Goal: Obtain resource: Obtain resource

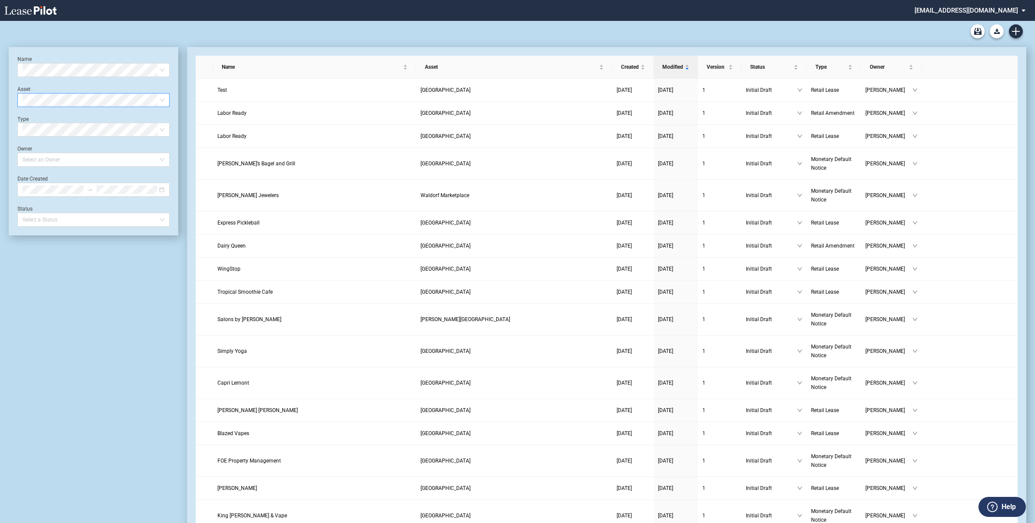
click at [160, 99] on span at bounding box center [94, 99] width 142 height 13
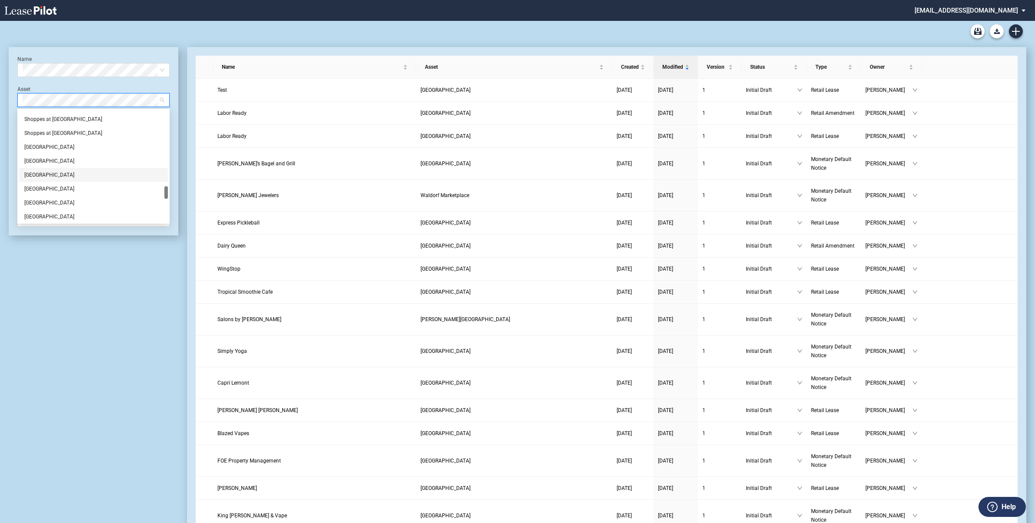
scroll to position [598, 0]
click at [40, 116] on div "[GEOGRAPHIC_DATA]" at bounding box center [93, 117] width 138 height 9
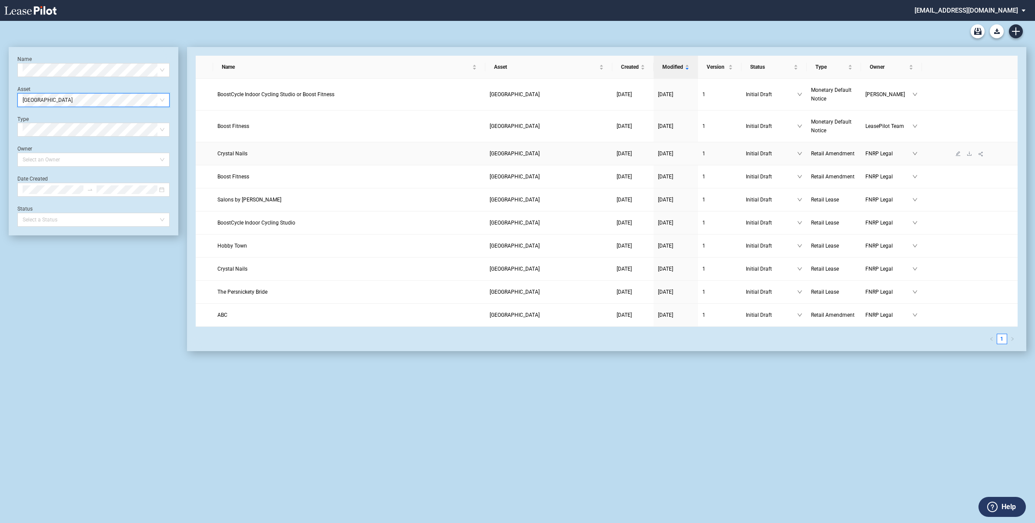
click at [519, 154] on span "[GEOGRAPHIC_DATA]" at bounding box center [514, 153] width 50 height 6
click at [229, 152] on span "Crystal Nails" at bounding box center [232, 153] width 30 height 6
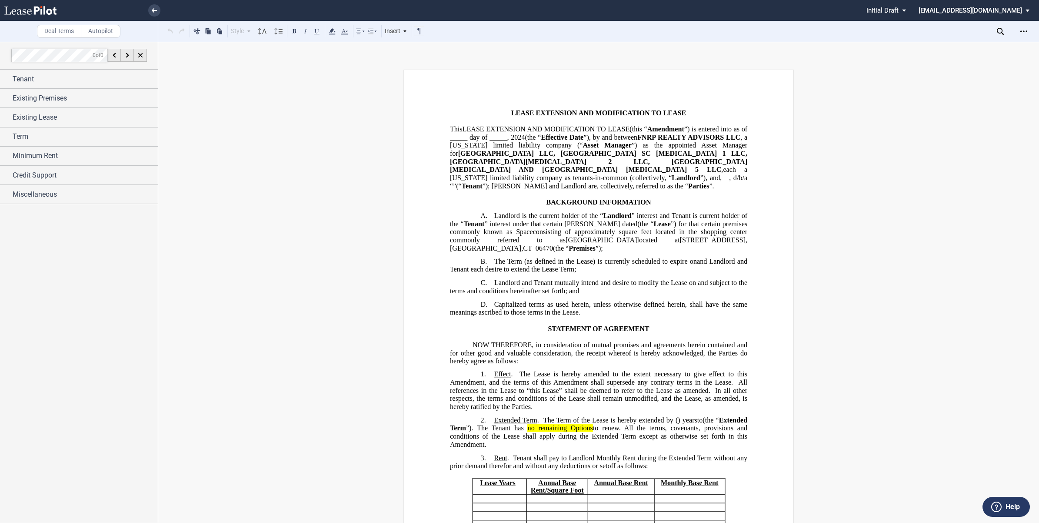
click at [688, 142] on span "”) as the appointed Asset Manager for" at bounding box center [599, 149] width 299 height 16
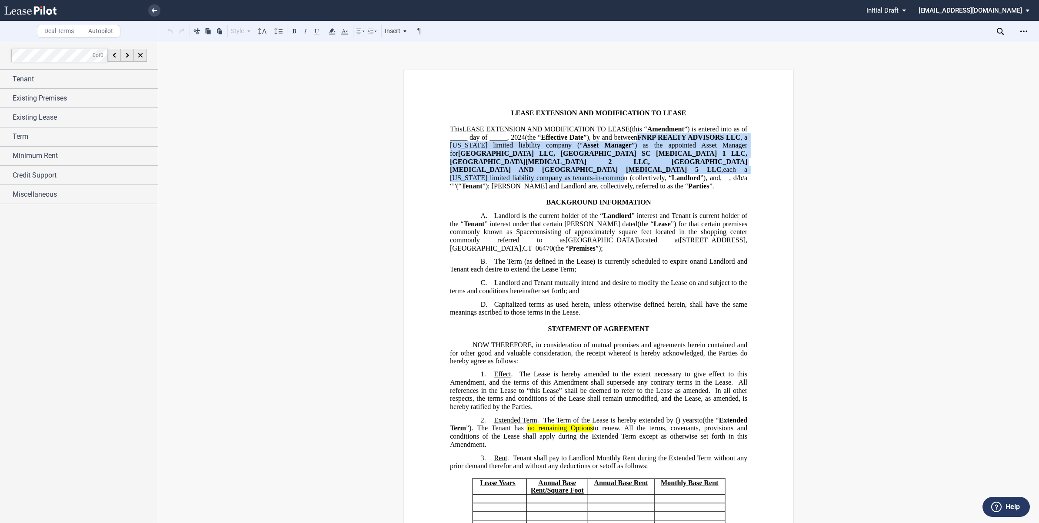
drag, startPoint x: 657, startPoint y: 134, endPoint x: 582, endPoint y: 168, distance: 83.1
click at [582, 168] on p "This LEASE EXTENSION AND MODIFICATION TO LEASE MODIFICATION TO LEASE (this “ Am…" at bounding box center [598, 157] width 297 height 65
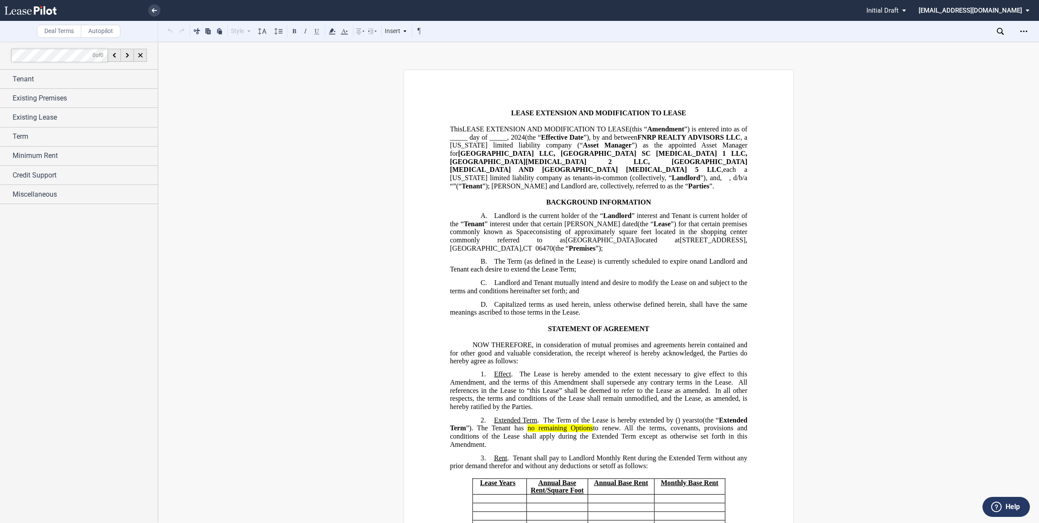
drag, startPoint x: 582, startPoint y: 168, endPoint x: 535, endPoint y: 150, distance: 49.8
drag, startPoint x: 535, startPoint y: 150, endPoint x: 724, endPoint y: 143, distance: 189.3
click at [725, 143] on span "”) as the appointed Asset Manager for" at bounding box center [599, 149] width 299 height 16
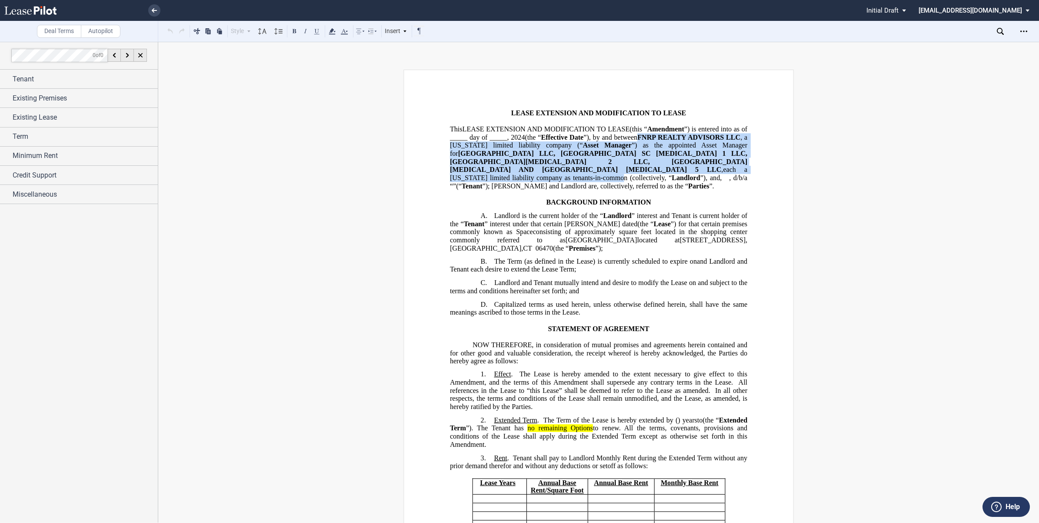
drag, startPoint x: 656, startPoint y: 135, endPoint x: 583, endPoint y: 166, distance: 79.5
click at [583, 166] on p "This LEASE EXTENSION AND MODIFICATION TO LEASE MODIFICATION TO LEASE (this “ Am…" at bounding box center [598, 157] width 297 height 65
drag, startPoint x: 583, startPoint y: 166, endPoint x: 537, endPoint y: 153, distance: 47.7
copy p "FNRP REALTY ADVISORS LLC , a [US_STATE] limited liability company (“ Asset Mana…"
click at [568, 237] on span "[GEOGRAPHIC_DATA]" at bounding box center [601, 240] width 71 height 8
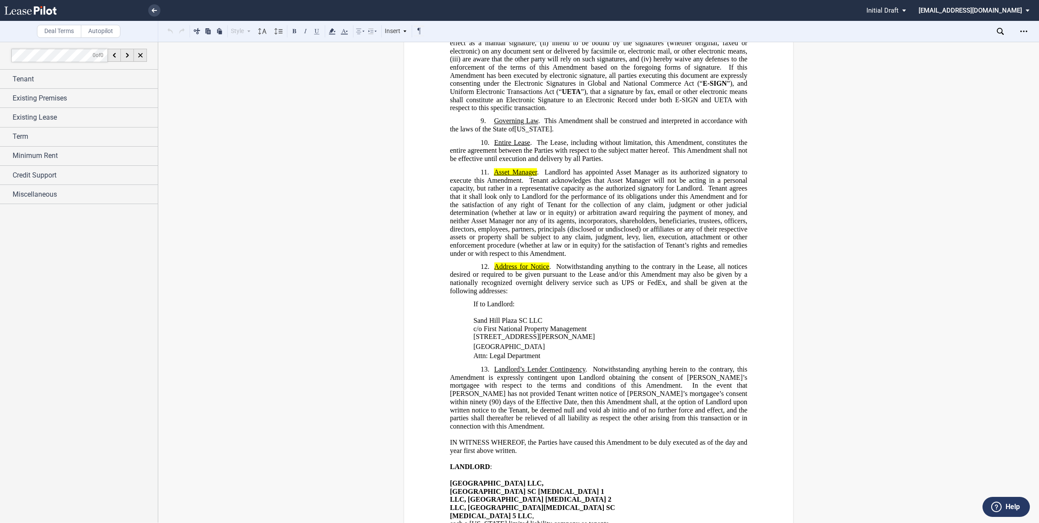
scroll to position [1107, 0]
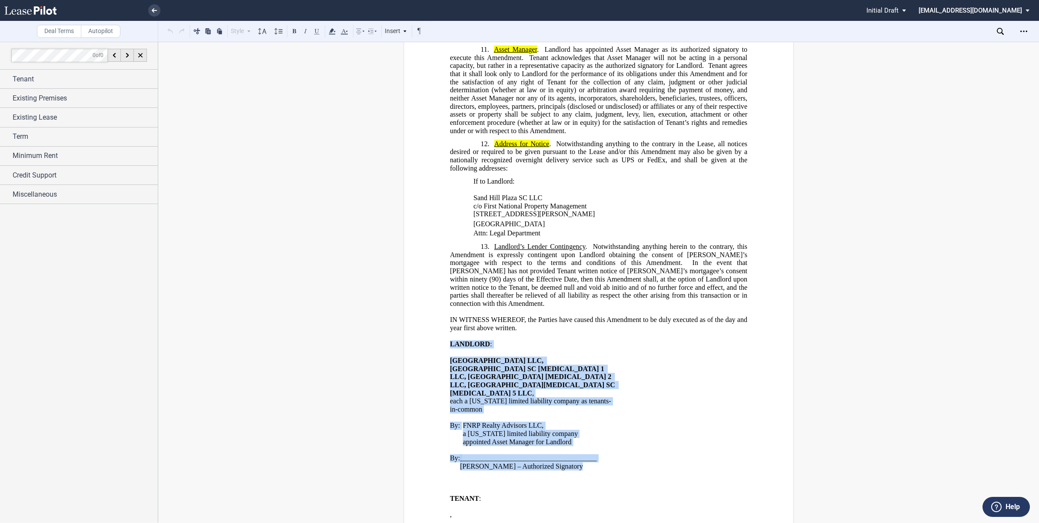
drag, startPoint x: 446, startPoint y: 290, endPoint x: 573, endPoint y: 379, distance: 155.2
drag, startPoint x: 573, startPoint y: 379, endPoint x: 499, endPoint y: 311, distance: 100.9
copy div "LANDLORD : ﻿ [GEOGRAPHIC_DATA] SC LLC, [GEOGRAPHIC_DATA] SC [MEDICAL_DATA] 1 LL…"
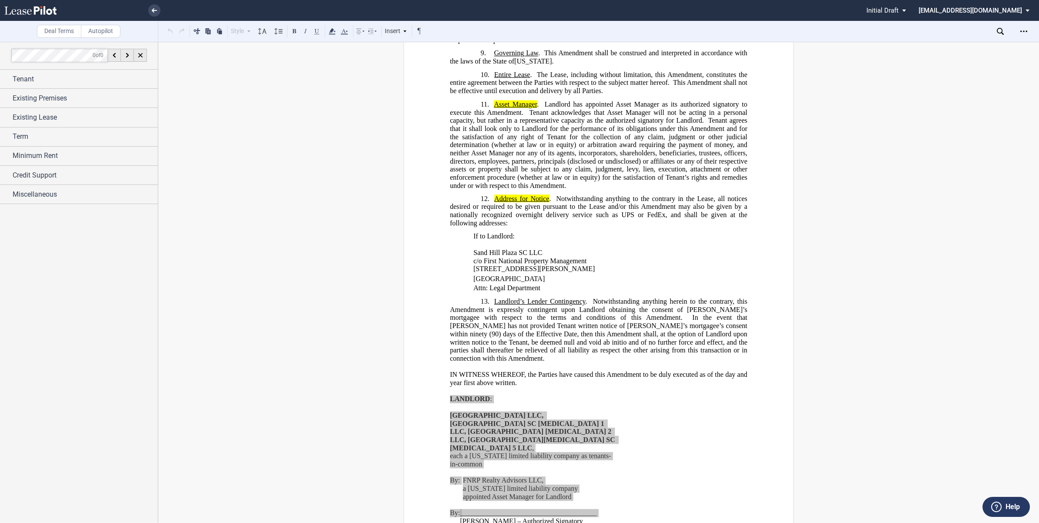
scroll to position [1053, 0]
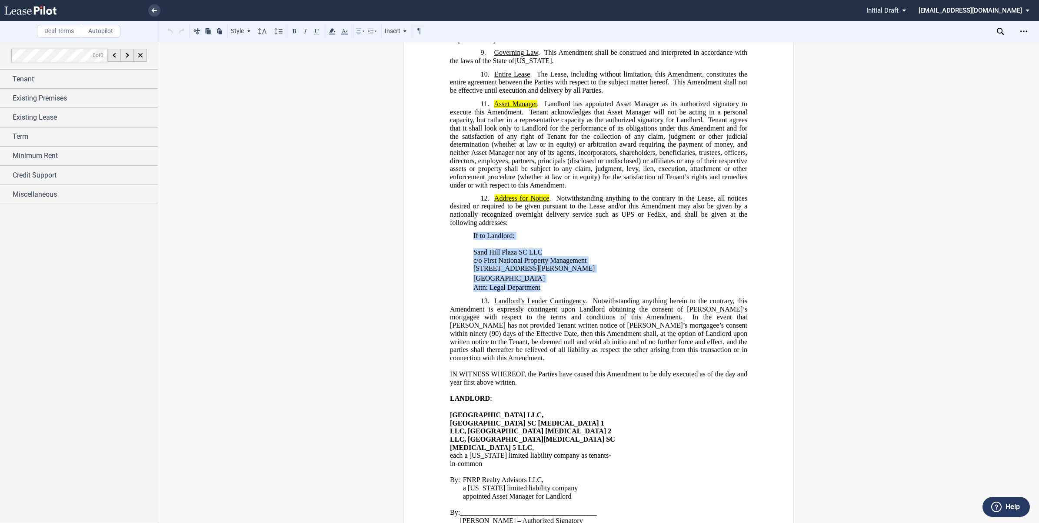
drag, startPoint x: 469, startPoint y: 182, endPoint x: 549, endPoint y: 231, distance: 94.5
drag, startPoint x: 549, startPoint y: 231, endPoint x: 507, endPoint y: 205, distance: 49.6
copy div "If to Landlord: ﻿ [GEOGRAPHIC_DATA] LLC, [GEOGRAPHIC_DATA] SC [MEDICAL_DATA] 1 …"
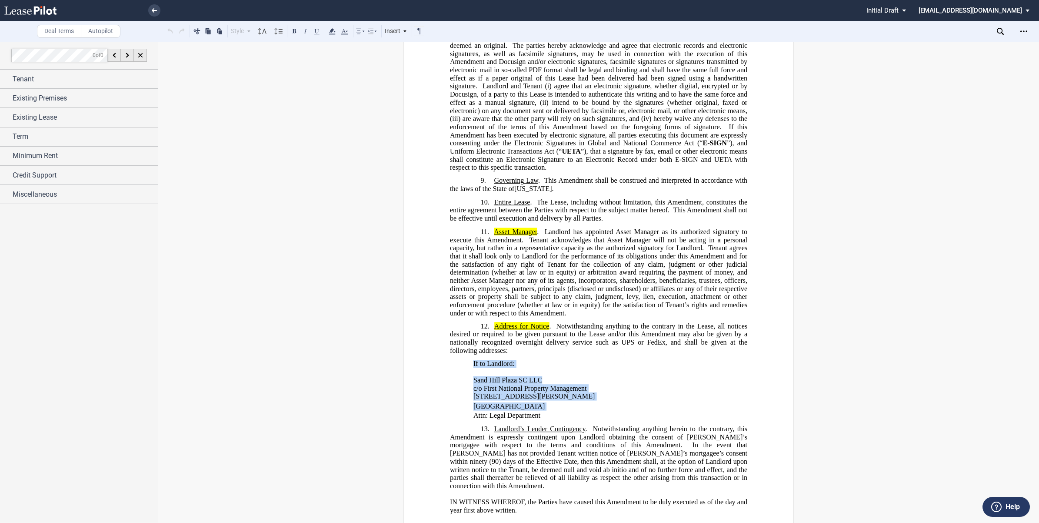
scroll to position [890, 0]
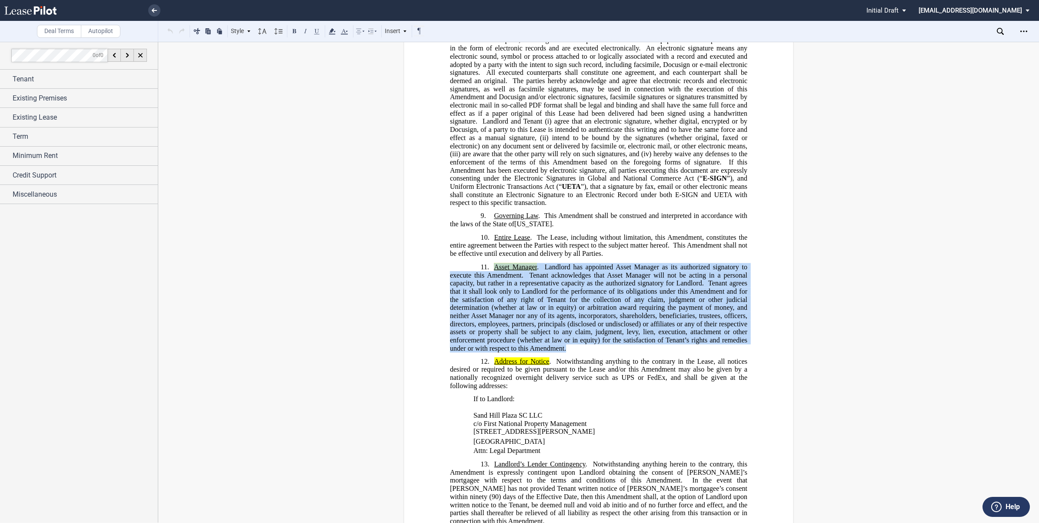
drag, startPoint x: 491, startPoint y: 218, endPoint x: 566, endPoint y: 297, distance: 108.6
click at [566, 297] on p "11. Asset Manager . [PERSON_NAME] has appointed Asset Manager as its authorized…" at bounding box center [598, 308] width 297 height 90
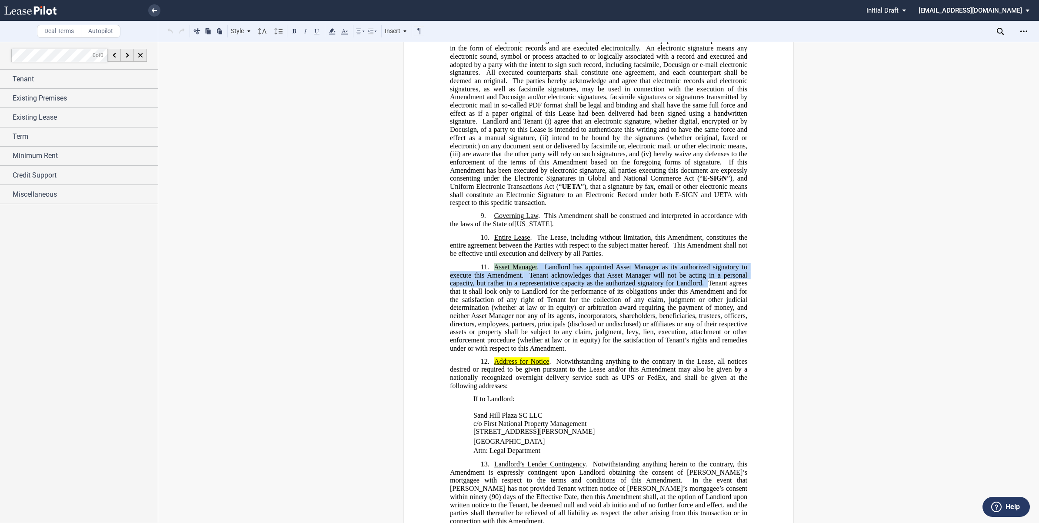
drag, startPoint x: 566, startPoint y: 297, endPoint x: 514, endPoint y: 266, distance: 60.1
copy span "Asset Manager . [PERSON_NAME] has appointed Asset Manager as its authorized sig…"
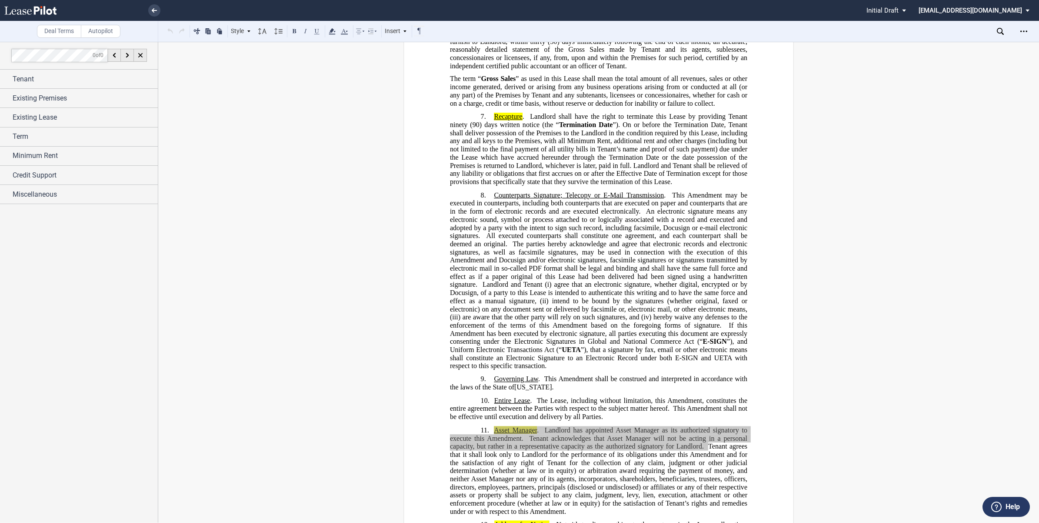
scroll to position [509, 0]
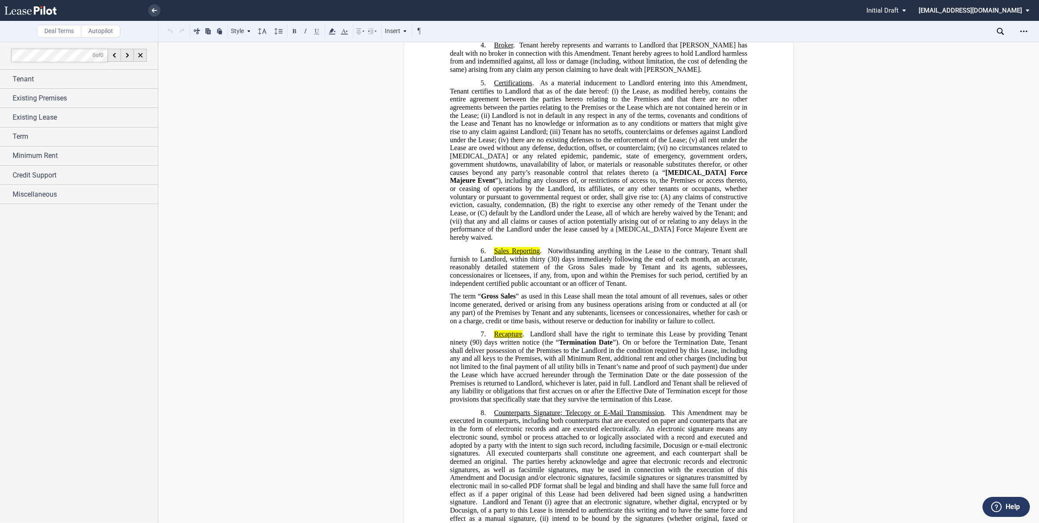
click at [568, 111] on span "Landlord is not in default in any respect in any of the terms, covenants and co…" at bounding box center [599, 123] width 299 height 24
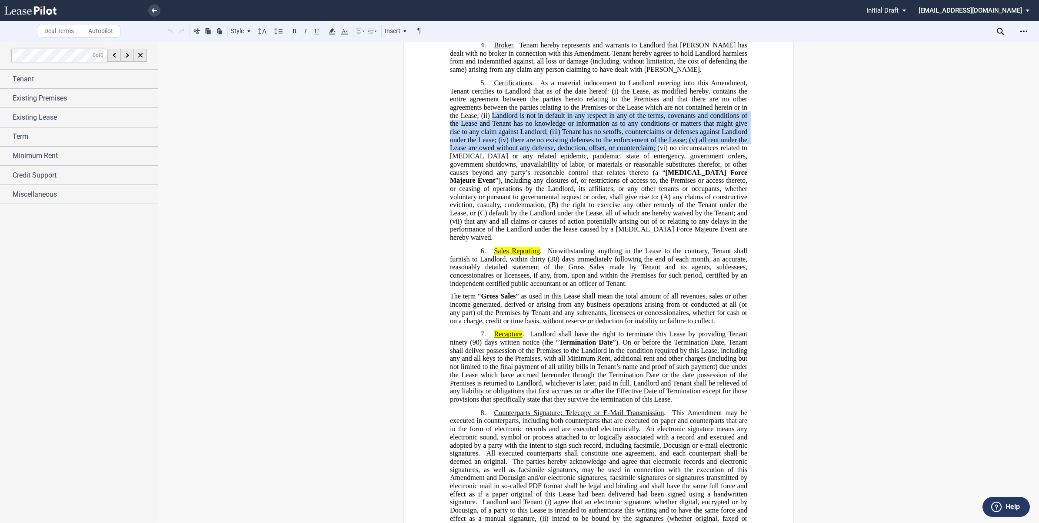
drag, startPoint x: 490, startPoint y: 97, endPoint x: 655, endPoint y: 129, distance: 167.8
click at [655, 129] on span "Certifications . As a material inducement to Landlord entering into this Amendm…" at bounding box center [599, 160] width 299 height 162
copy span "Landlord is not in default in any respect in any of the terms, covenants and co…"
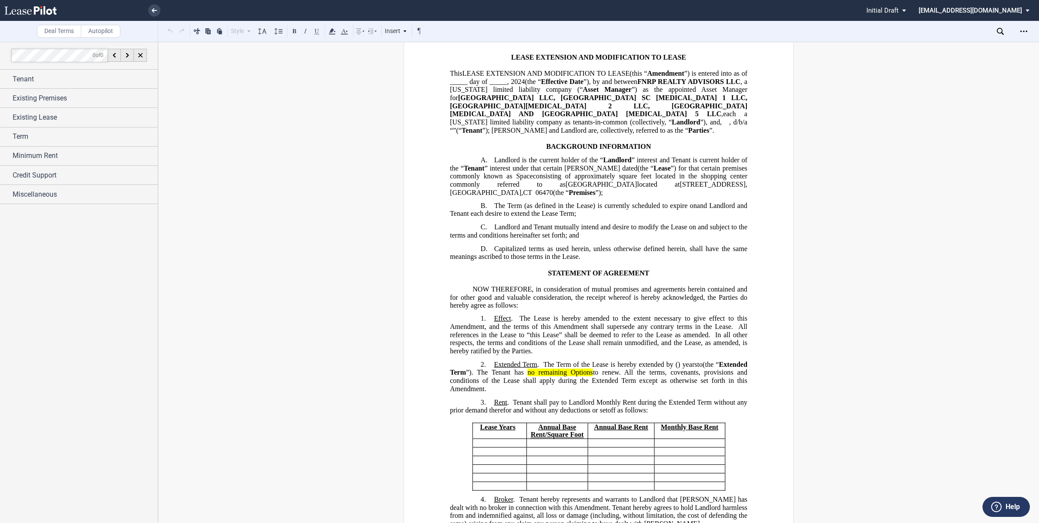
scroll to position [54, 0]
click at [4, 136] on div "Term" at bounding box center [79, 136] width 158 height 19
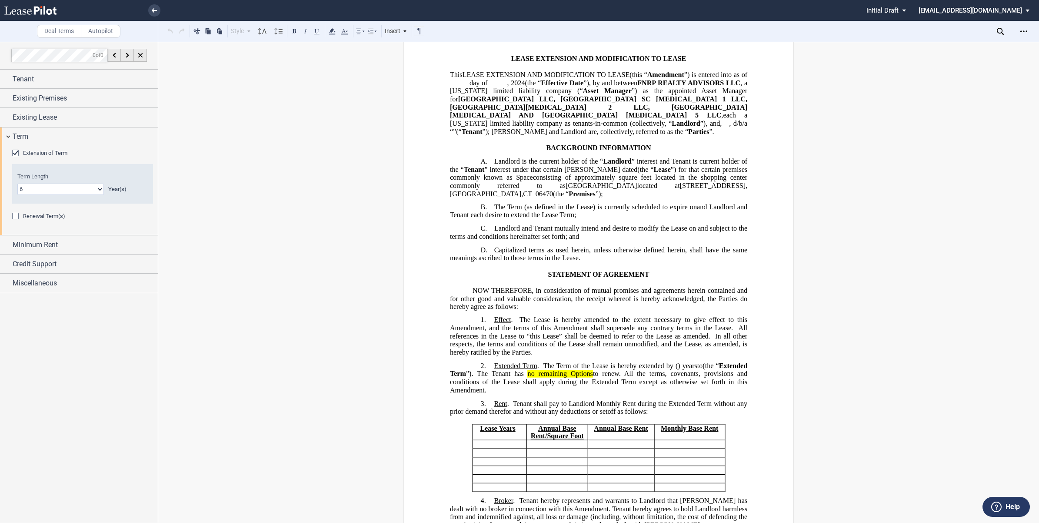
click at [16, 216] on div "Renewal Term(s)" at bounding box center [16, 217] width 9 height 9
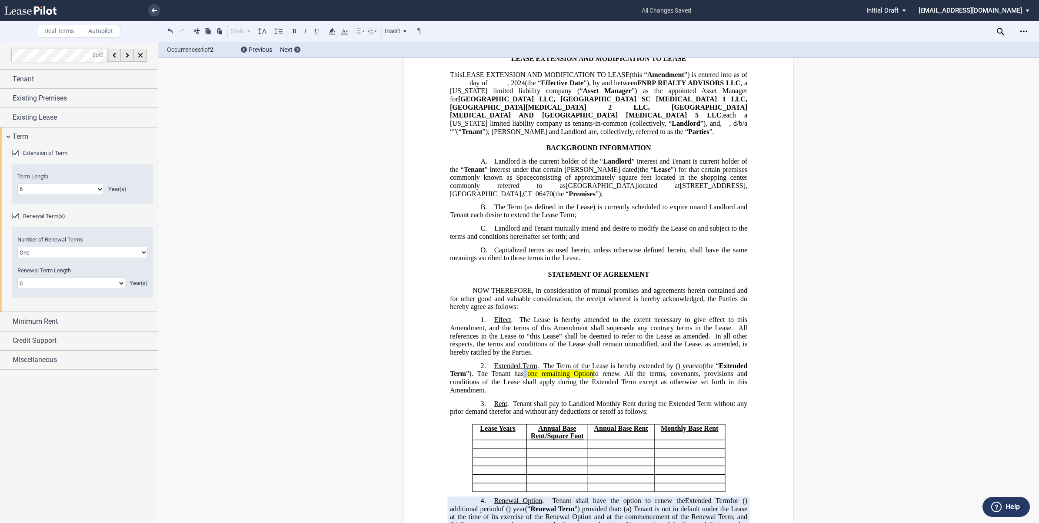
click at [112, 283] on select "0 1 2 3 4 5 6 7 8 9 10 11 12 13 14 15 16 17 18 19 20" at bounding box center [71, 282] width 108 height 11
select select "number:5"
click at [17, 277] on select "0 1 2 3 4 5 6 7 8 9 10 11 12 13 14 15 16 17 18 19 20" at bounding box center [71, 282] width 108 height 11
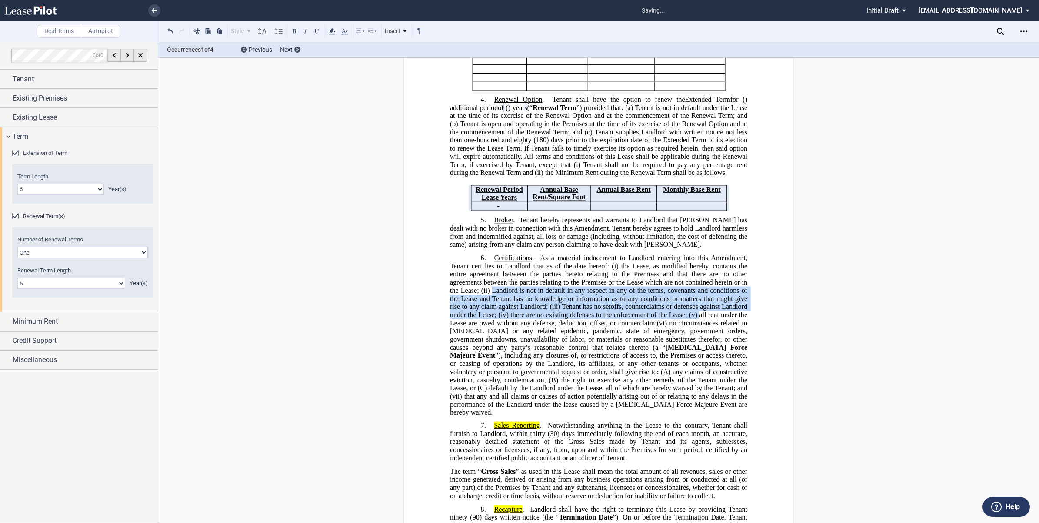
scroll to position [346, 0]
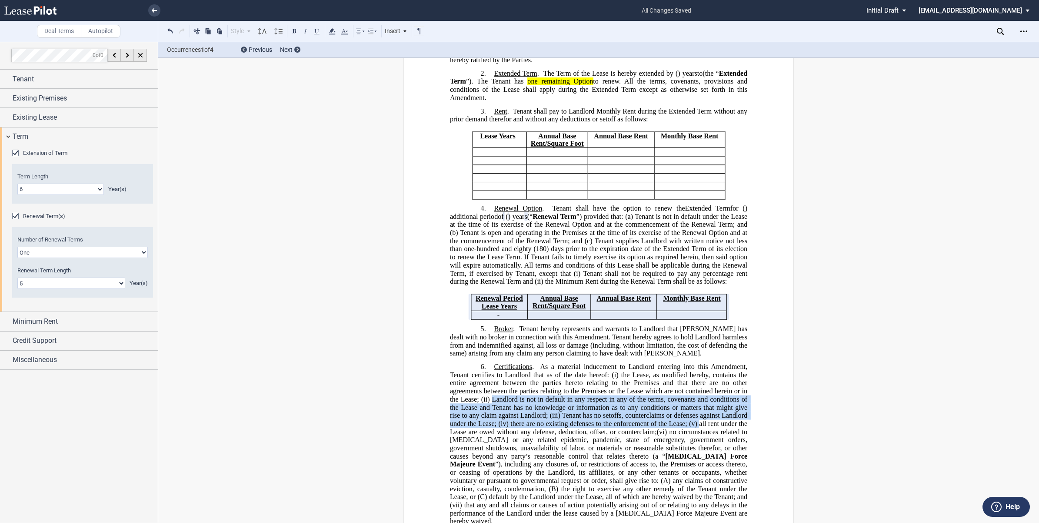
click at [557, 245] on span "(180) days prior to the expiration date of the Extended Term of its election to…" at bounding box center [599, 261] width 299 height 32
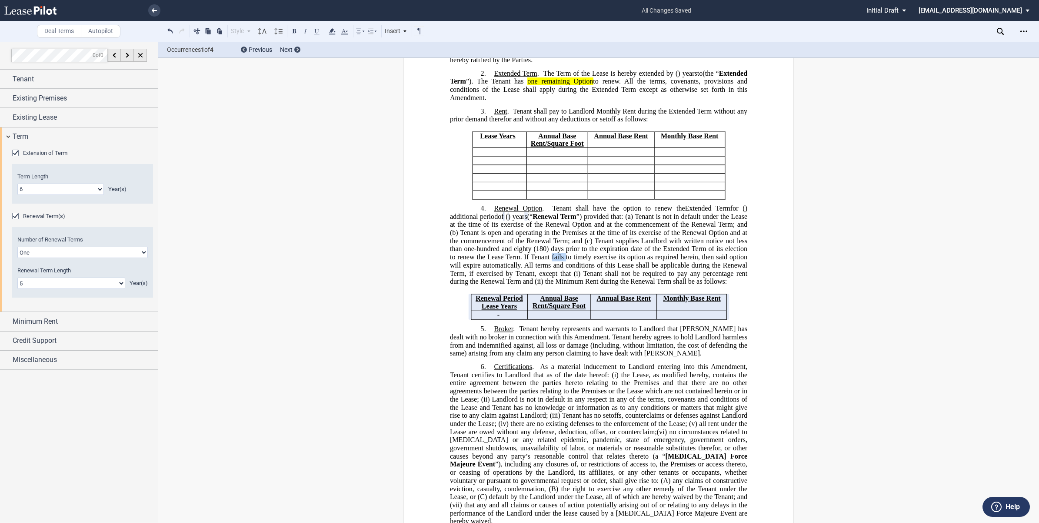
click at [557, 245] on span "(180) days prior to the expiration date of the Extended Term of its election to…" at bounding box center [599, 261] width 299 height 32
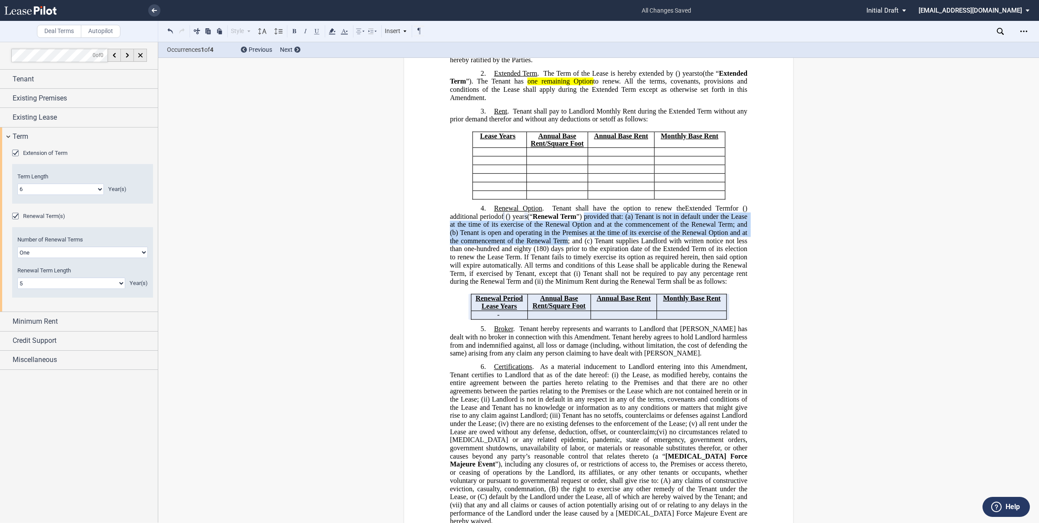
drag, startPoint x: 601, startPoint y: 201, endPoint x: 571, endPoint y: 226, distance: 38.9
click at [571, 226] on span "(“ Renewal Term ”) provided that: (a) Tenant is not in default under the Lease …" at bounding box center [599, 249] width 299 height 73
click at [571, 229] on span "Tenant is open and operating in the Premises at the time of its exercise of the…" at bounding box center [599, 237] width 299 height 16
copy span "provided that: (a) Tenant is not in default under the Lease at the time of its …"
